Goal: Task Accomplishment & Management: Manage account settings

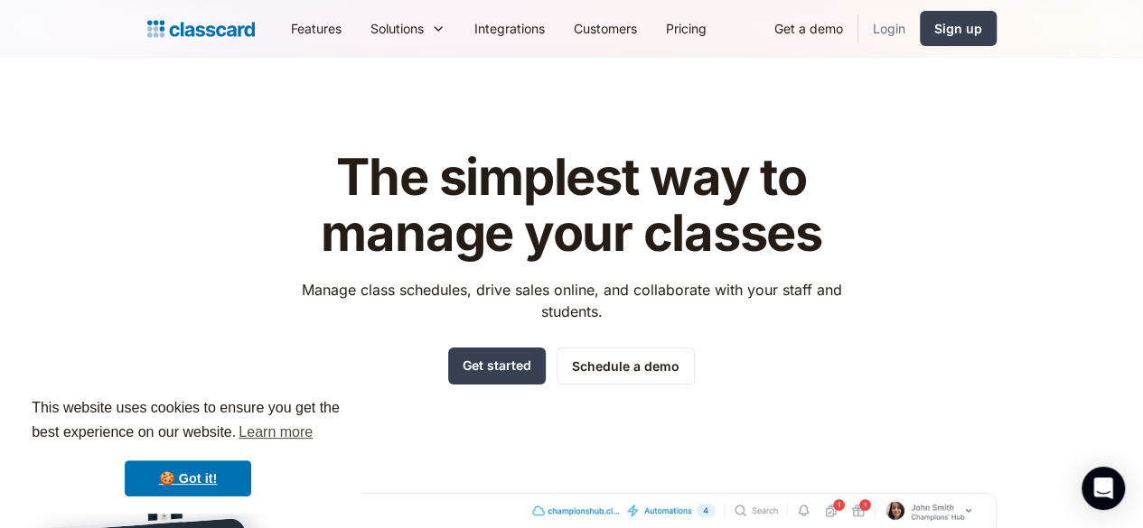
click at [920, 23] on link "Login" at bounding box center [888, 28] width 61 height 41
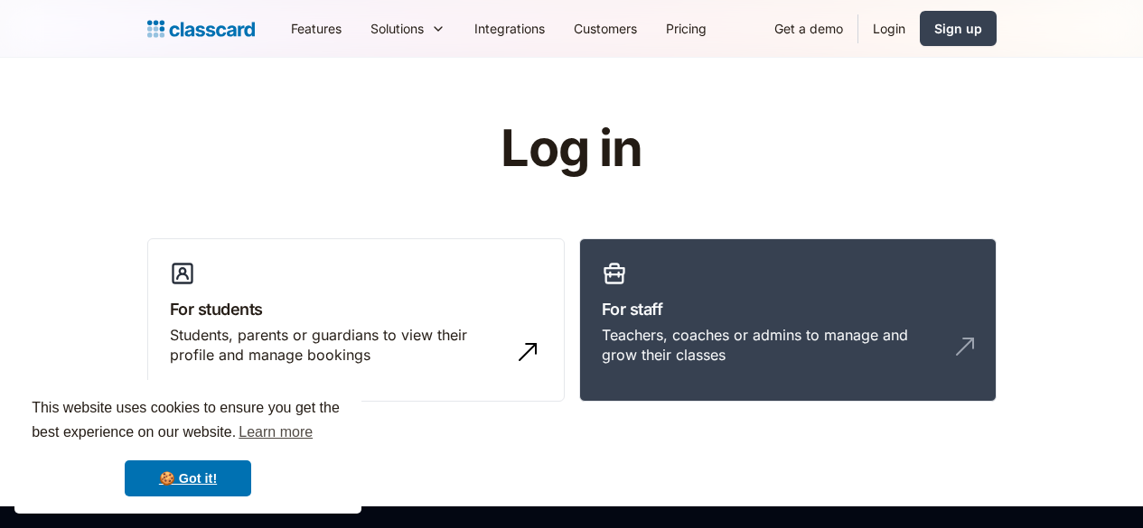
click at [882, 241] on link "For staff Teachers, coaches or admins to manage and grow their classes" at bounding box center [787, 320] width 417 height 164
